Goal: Task Accomplishment & Management: Use online tool/utility

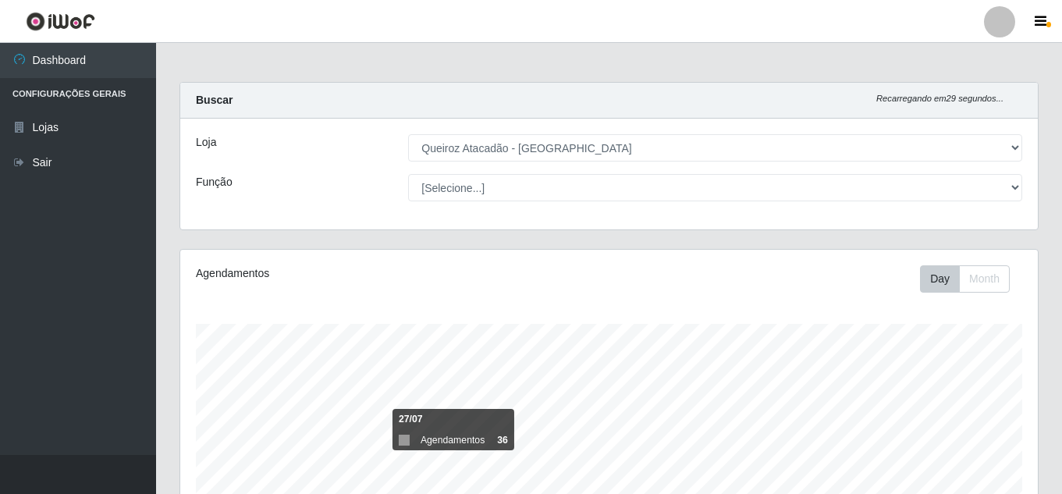
select select "462"
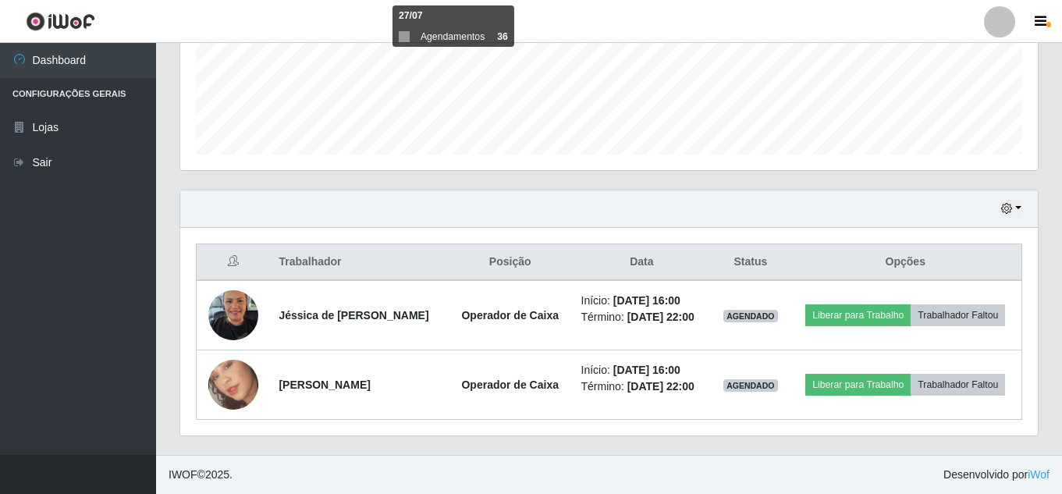
scroll to position [324, 857]
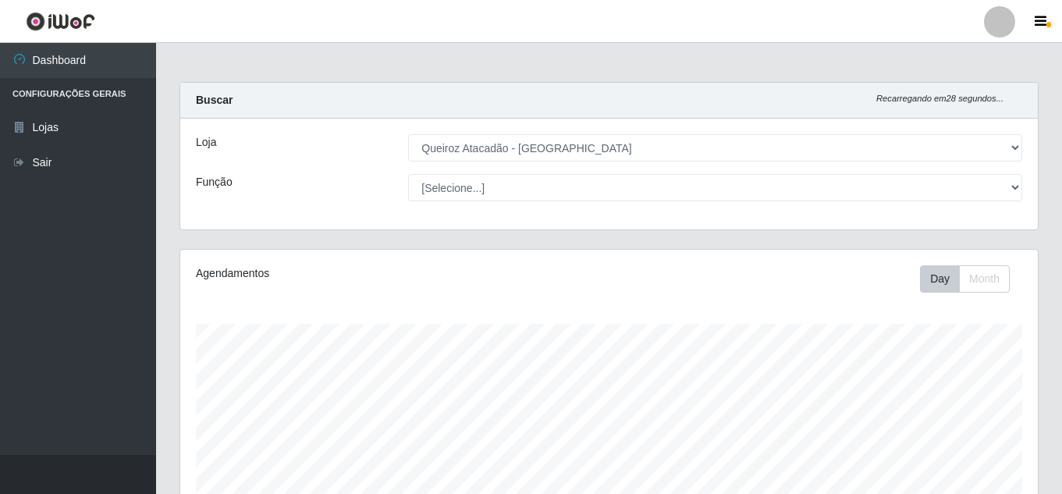
select select "462"
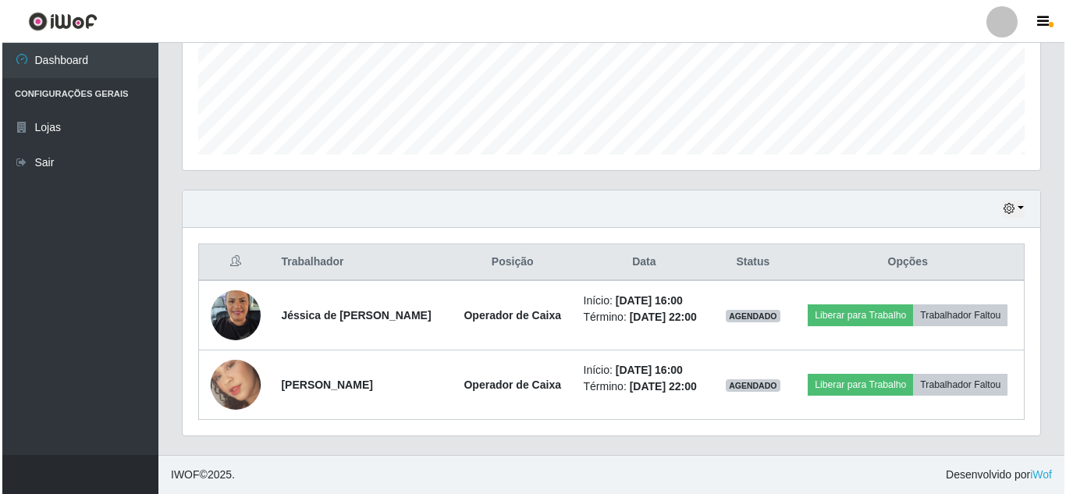
scroll to position [324, 857]
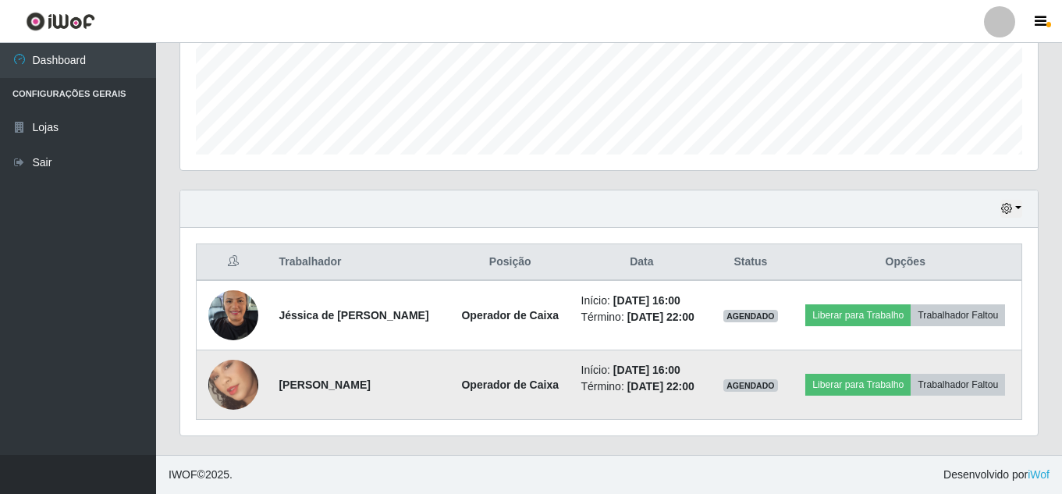
click at [226, 379] on img at bounding box center [233, 384] width 50 height 89
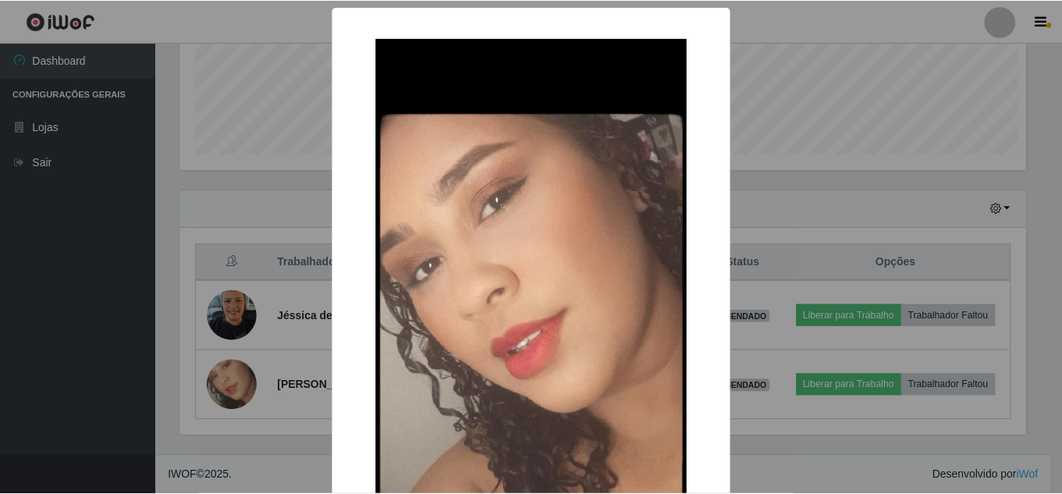
scroll to position [324, 849]
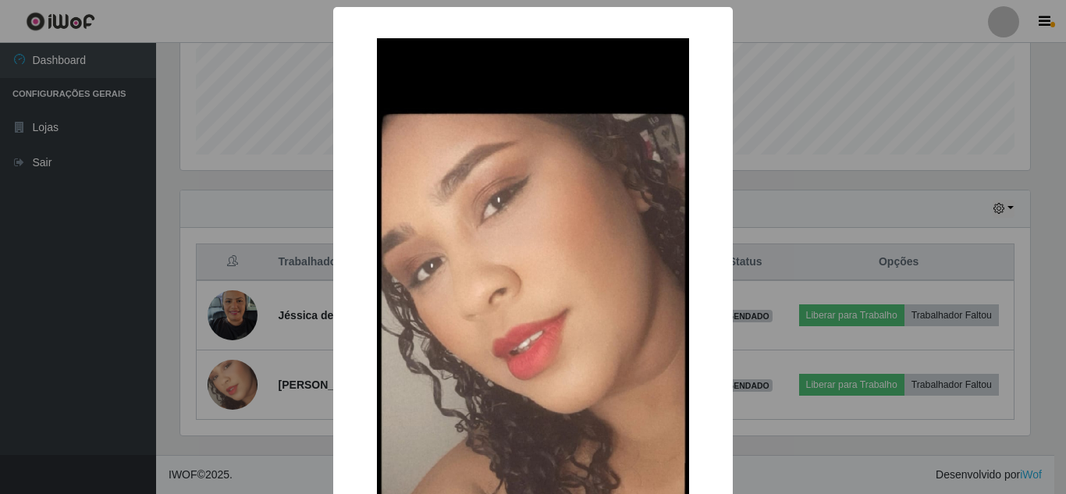
click at [220, 377] on div "× OK Cancel" at bounding box center [533, 247] width 1066 height 494
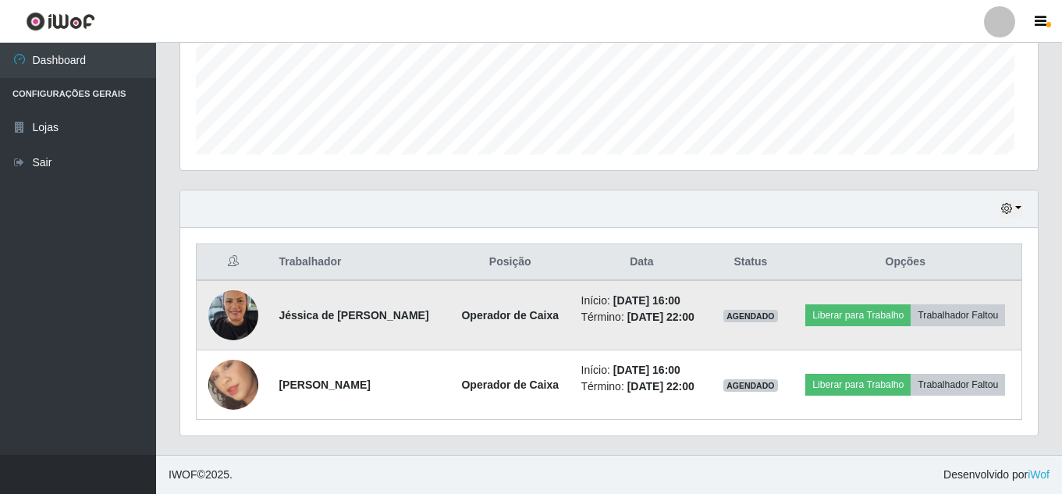
scroll to position [324, 857]
click at [222, 311] on img at bounding box center [233, 315] width 50 height 66
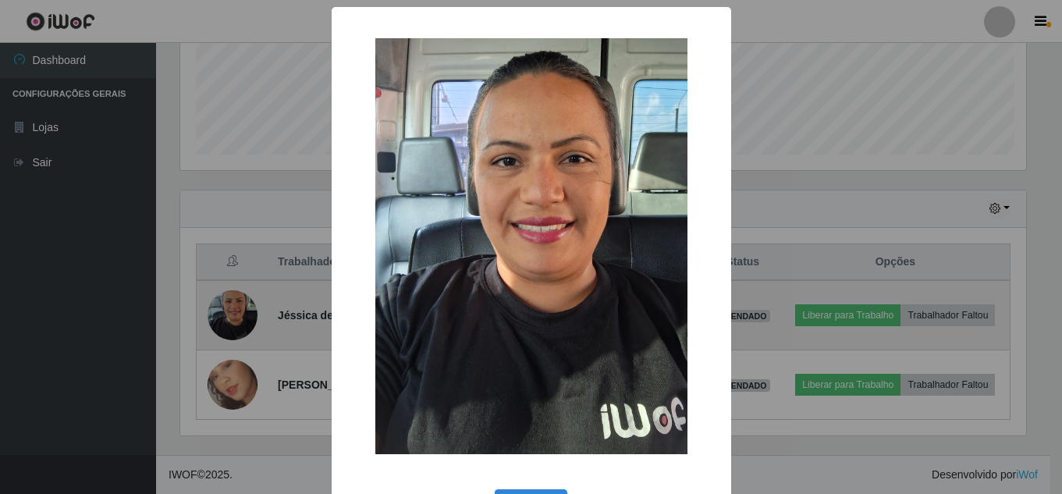
scroll to position [324, 849]
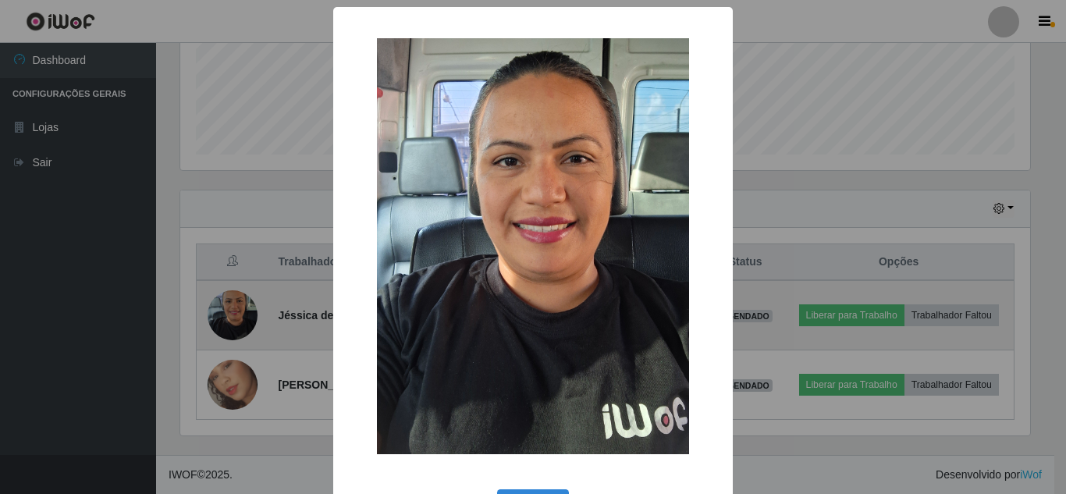
click at [222, 311] on div "× OK Cancel" at bounding box center [533, 247] width 1066 height 494
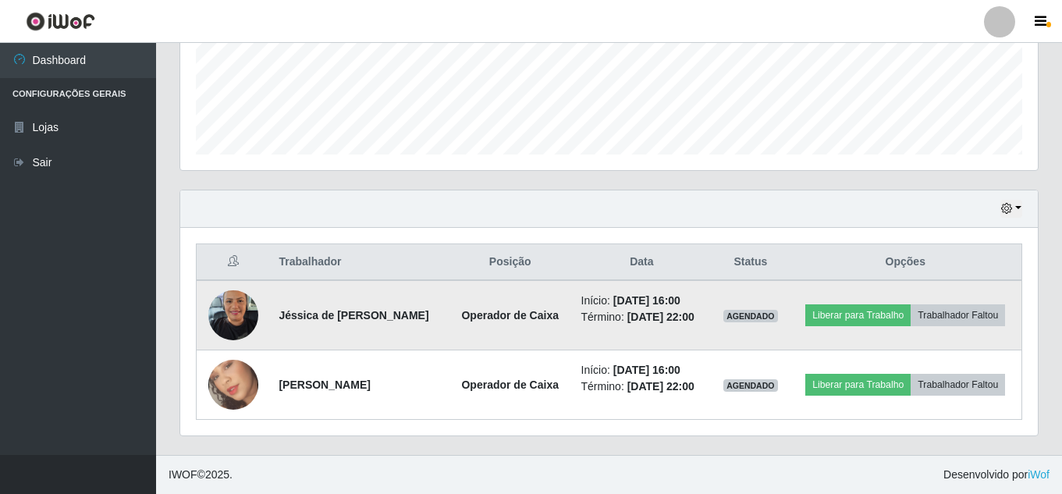
scroll to position [324, 857]
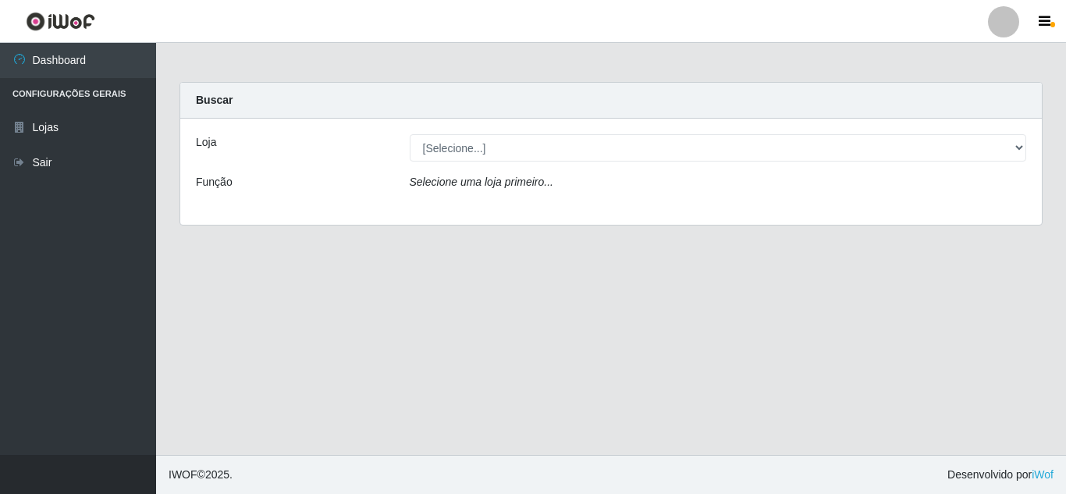
select select "462"
click at [410, 134] on select "[Selecione...] Queiroz [GEOGRAPHIC_DATA] - [GEOGRAPHIC_DATA]" at bounding box center [718, 147] width 617 height 27
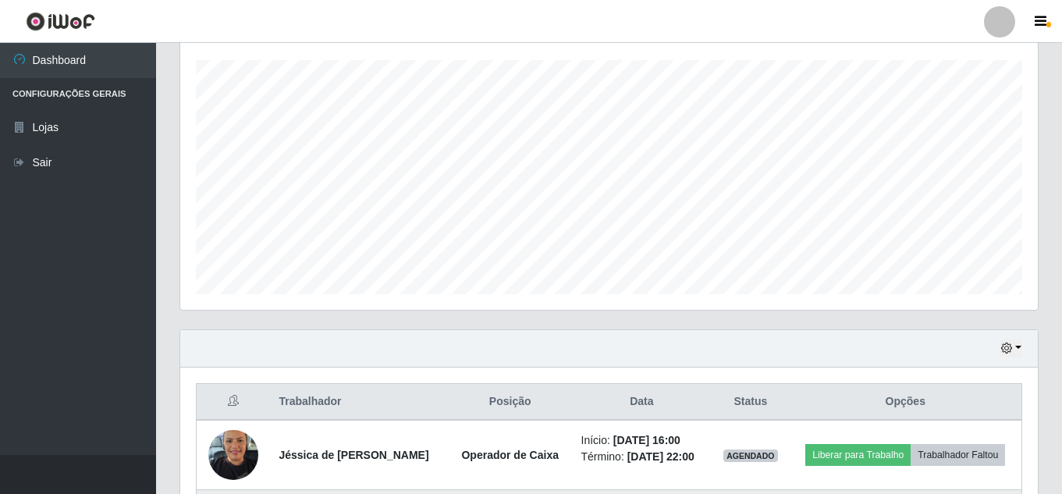
scroll to position [427, 0]
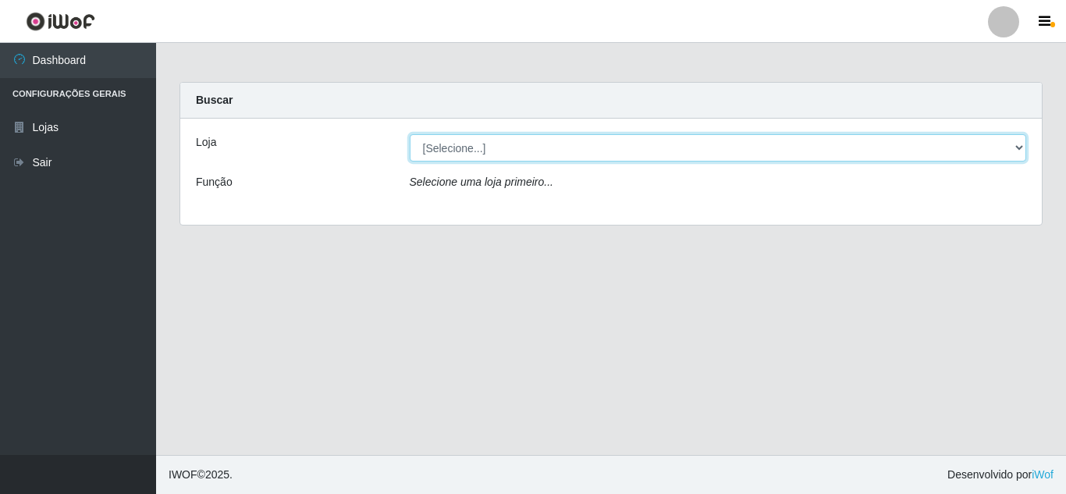
click at [583, 152] on select "[Selecione...] Queiroz [GEOGRAPHIC_DATA] - [GEOGRAPHIC_DATA]" at bounding box center [718, 147] width 617 height 27
select select "462"
click at [410, 134] on select "[Selecione...] Queiroz [GEOGRAPHIC_DATA] - [GEOGRAPHIC_DATA]" at bounding box center [718, 147] width 617 height 27
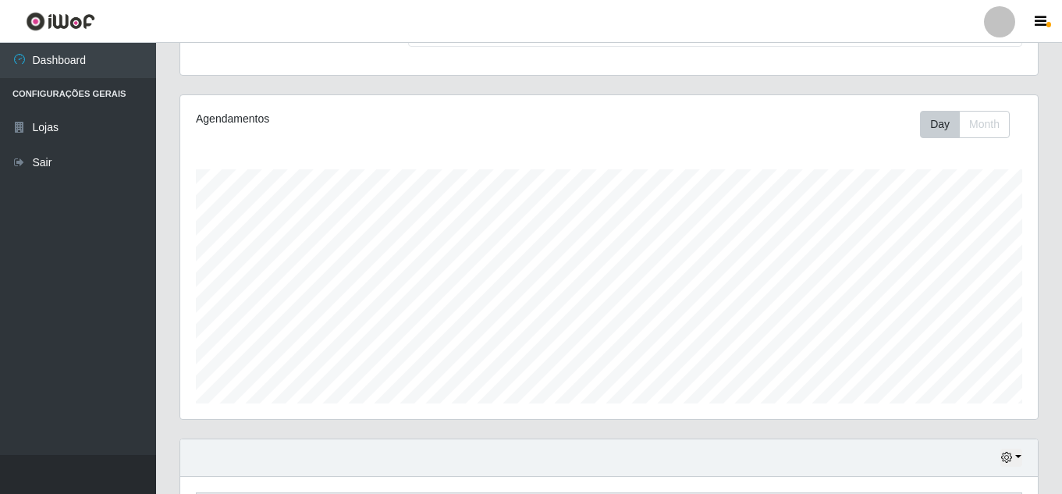
scroll to position [390, 0]
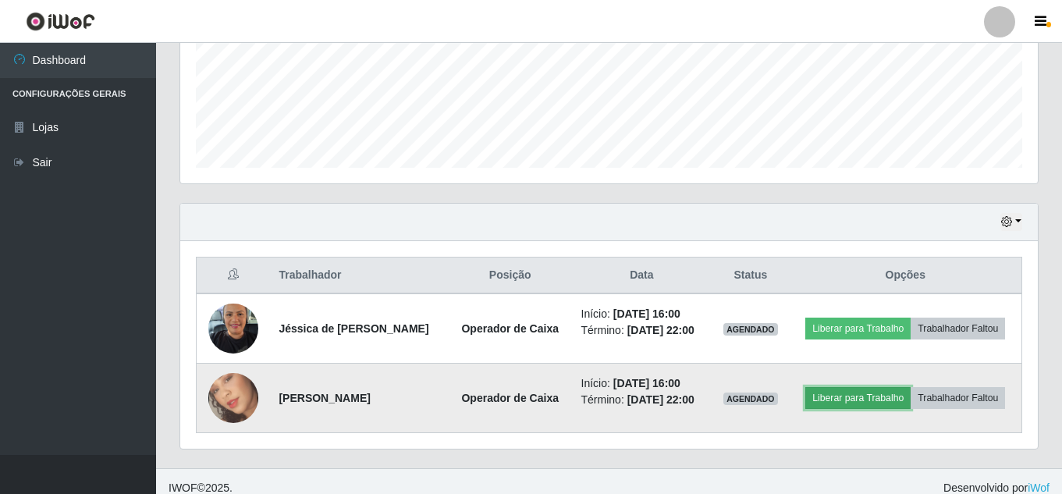
click at [874, 397] on button "Liberar para Trabalho" at bounding box center [857, 398] width 105 height 22
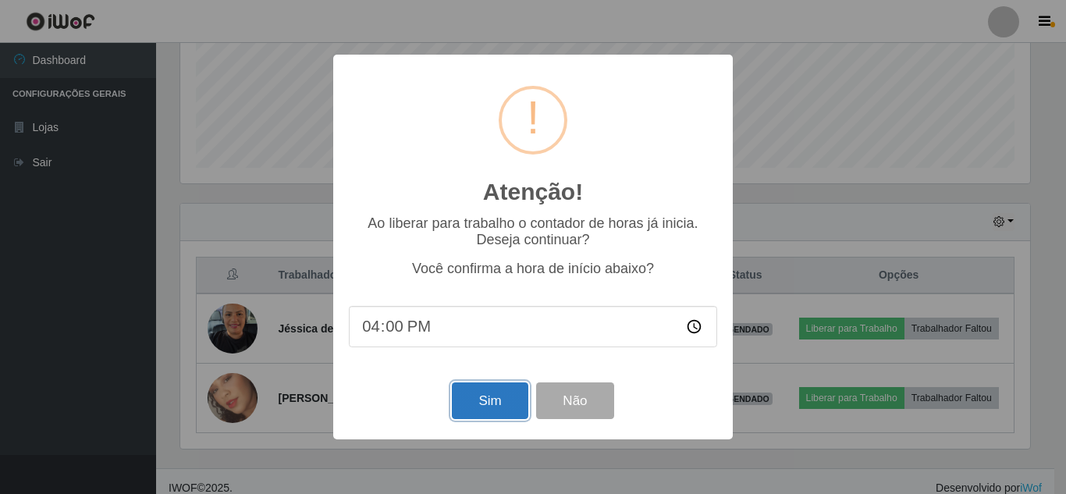
click at [514, 410] on button "Sim" at bounding box center [490, 400] width 76 height 37
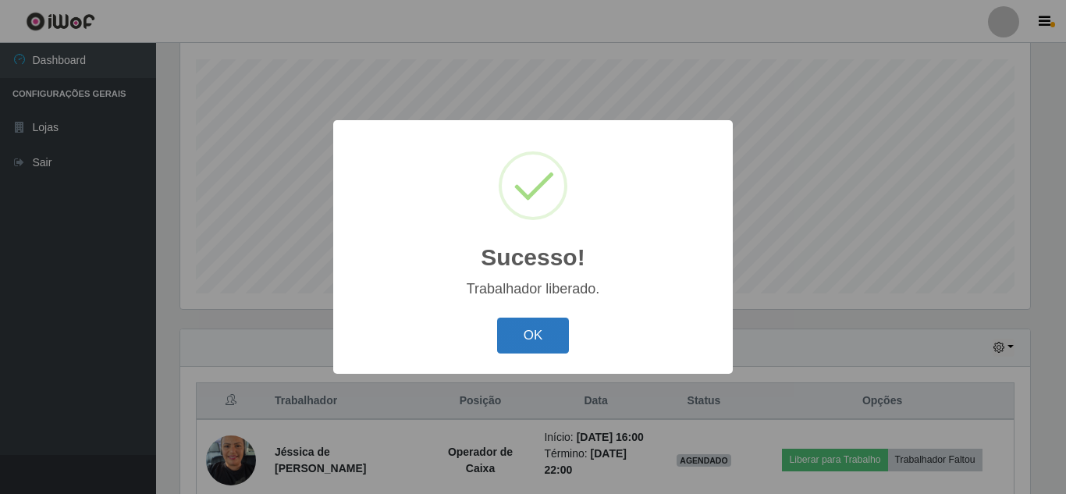
click at [511, 335] on button "OK" at bounding box center [533, 335] width 73 height 37
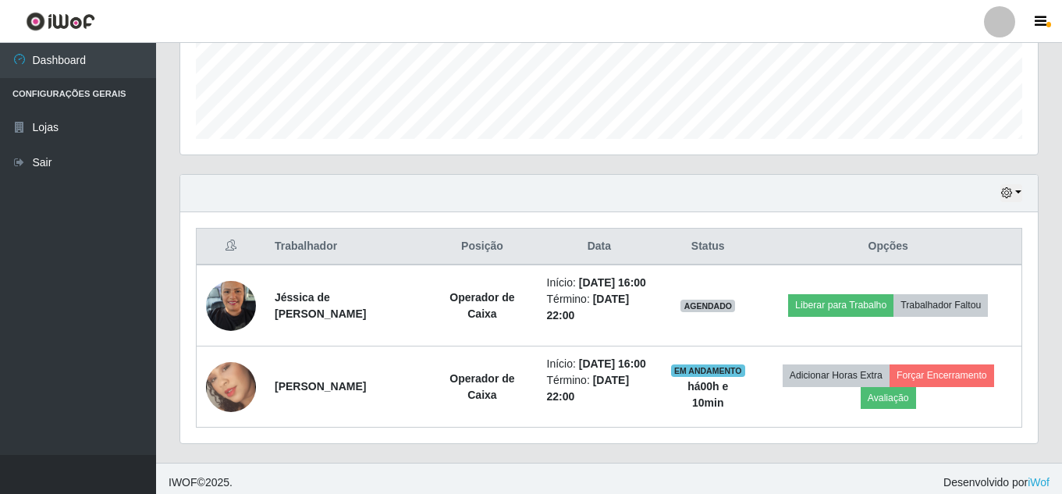
scroll to position [420, 0]
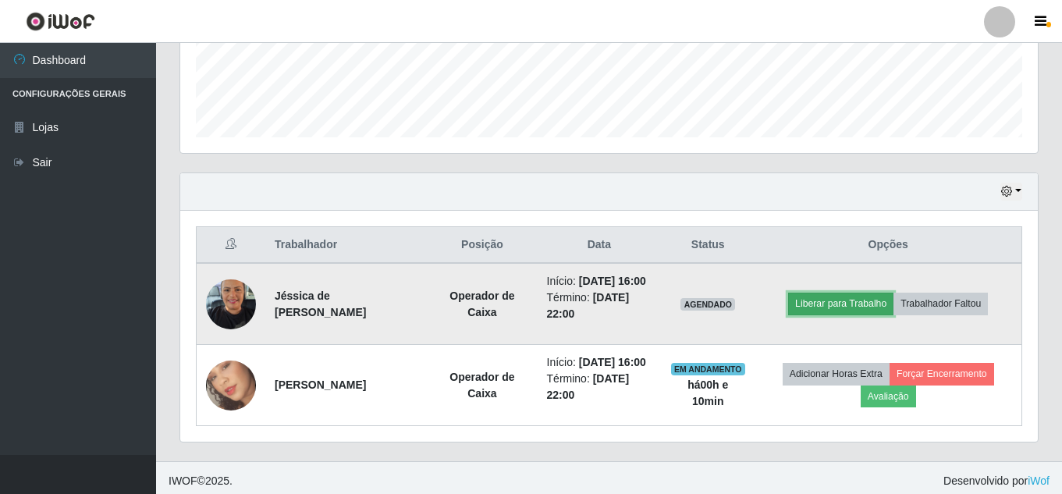
click at [877, 314] on button "Liberar para Trabalho" at bounding box center [840, 304] width 105 height 22
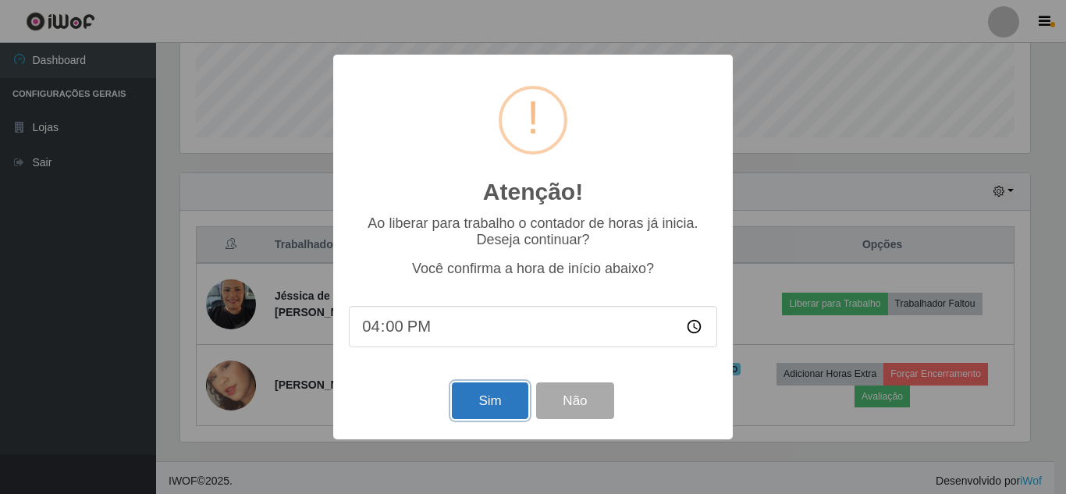
click at [511, 403] on button "Sim" at bounding box center [490, 400] width 76 height 37
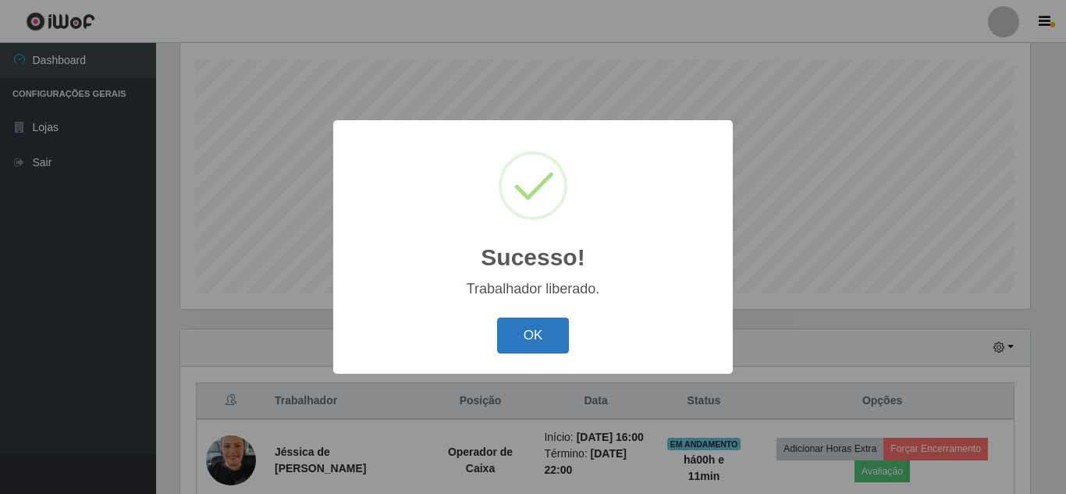
click at [552, 332] on button "OK" at bounding box center [533, 335] width 73 height 37
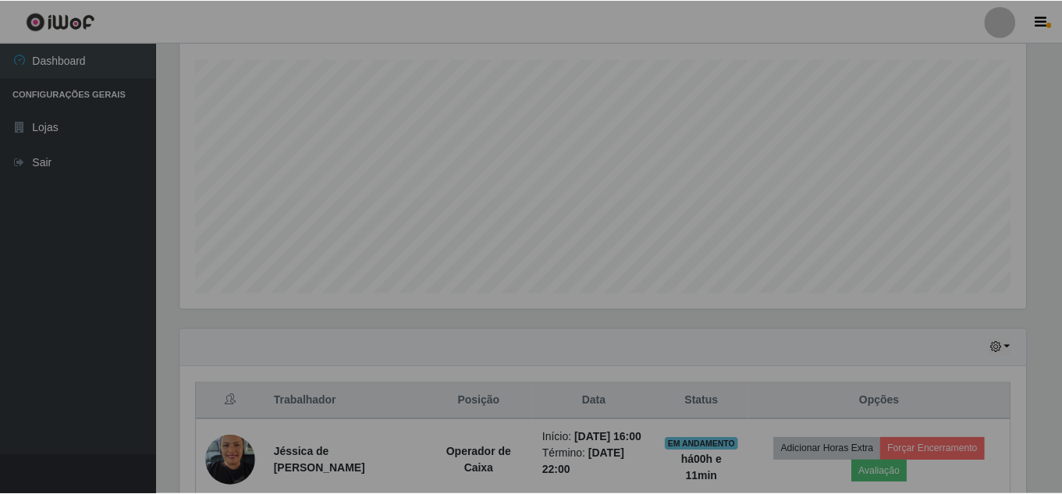
scroll to position [324, 857]
